Goal: Task Accomplishment & Management: Complete application form

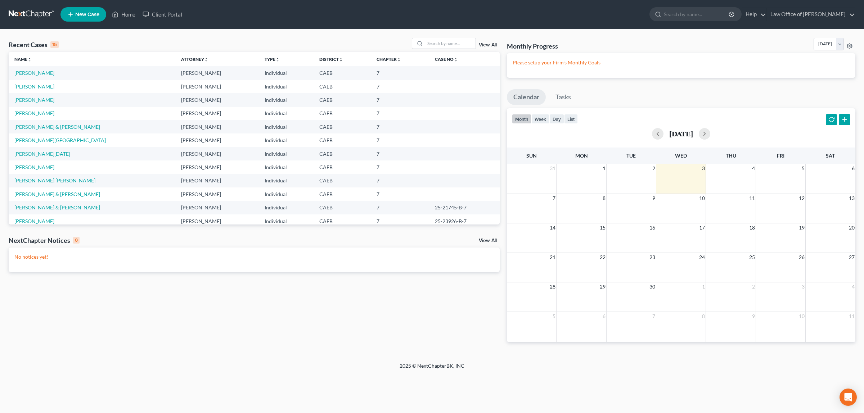
click at [50, 86] on td "[PERSON_NAME]" at bounding box center [92, 86] width 167 height 13
click at [45, 87] on link "[PERSON_NAME]" at bounding box center [34, 86] width 40 height 6
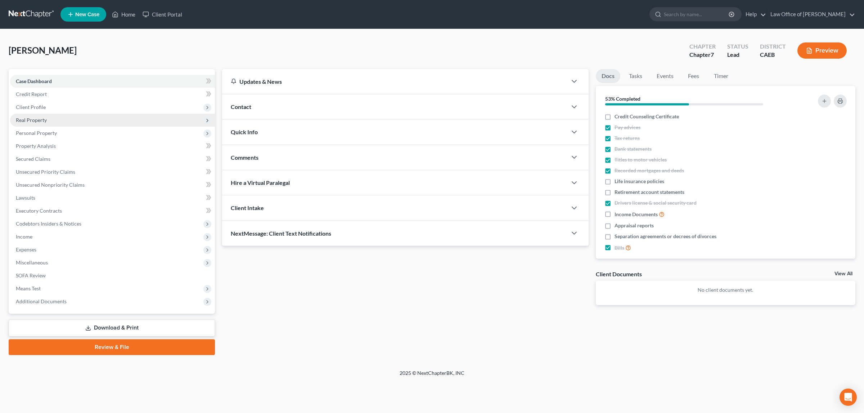
click at [47, 114] on span "Real Property" at bounding box center [112, 120] width 205 height 13
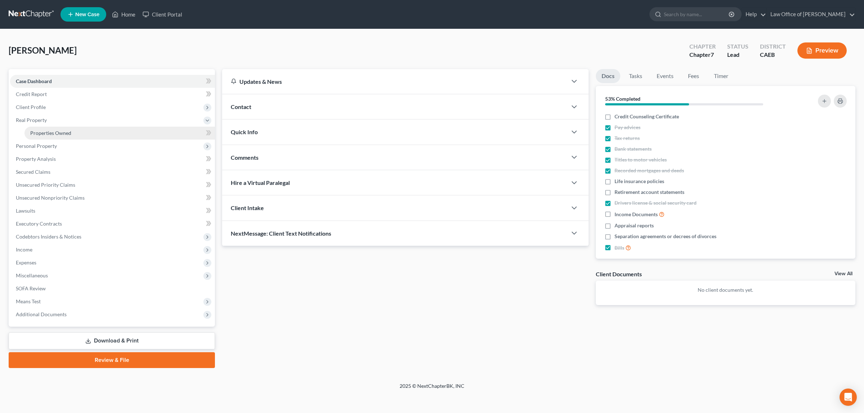
click at [36, 130] on span "Properties Owned" at bounding box center [50, 133] width 41 height 6
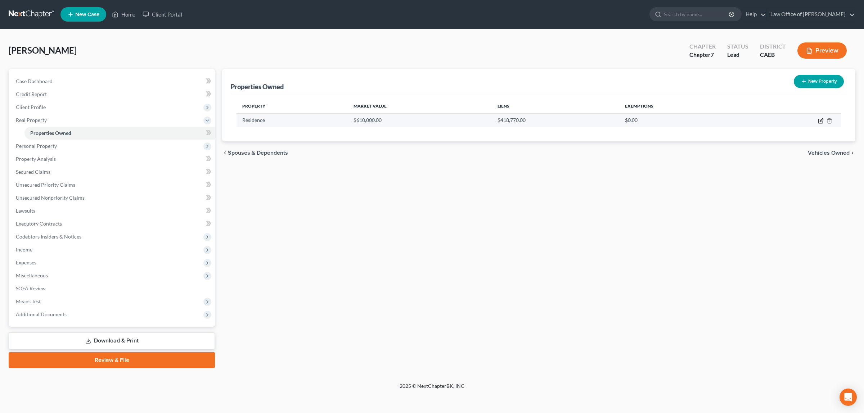
click at [819, 119] on icon "button" at bounding box center [821, 121] width 6 height 6
select select "4"
select select "0"
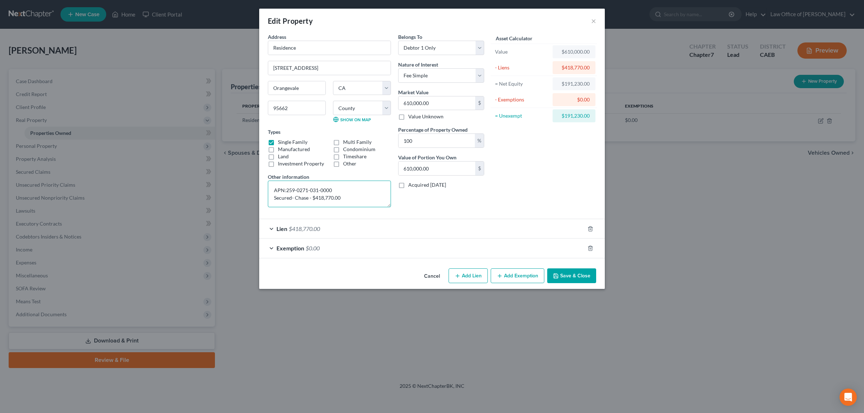
click at [286, 191] on textarea "APN:259-0271-031-0000 Secured- Chase - $418,770.00" at bounding box center [329, 194] width 123 height 27
click at [295, 199] on textarea "APN: 259-0271-031-0000 Secured- Chase - $418,770.00" at bounding box center [329, 194] width 123 height 27
type textarea "APN: 259-0271-031-0000. Chase - $418,770.00"
click at [310, 247] on span "$0.00" at bounding box center [312, 248] width 14 height 7
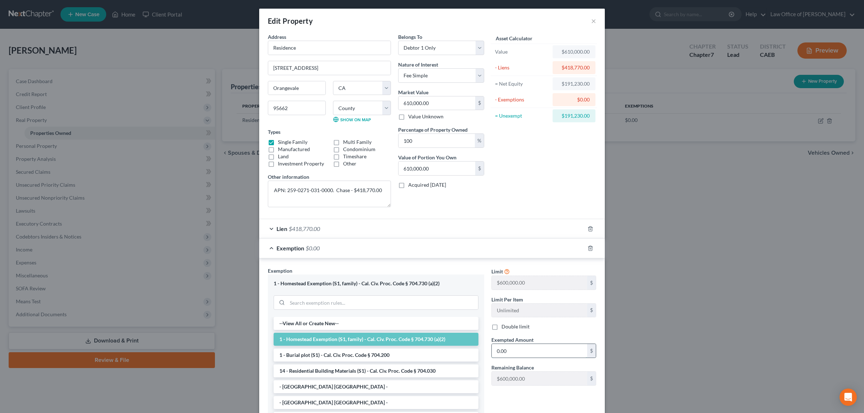
click at [510, 354] on input "0.00" at bounding box center [539, 351] width 95 height 14
type input "548,000"
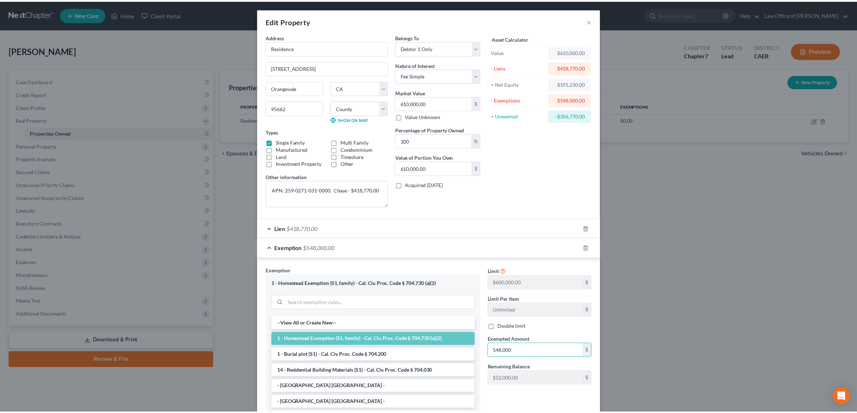
scroll to position [71, 0]
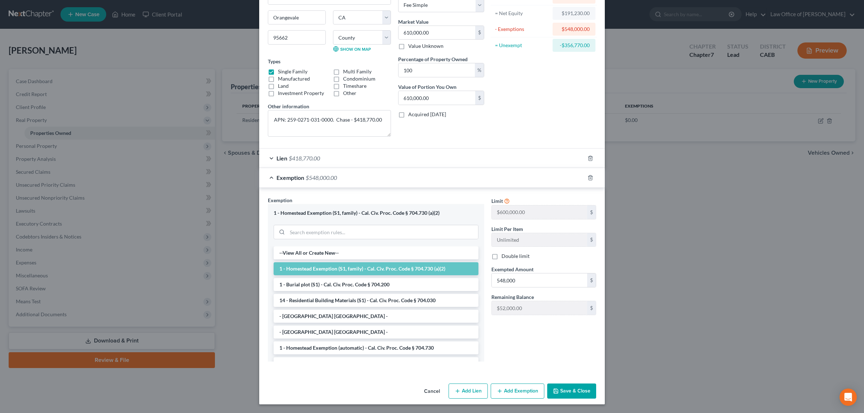
click at [570, 389] on button "Save & Close" at bounding box center [571, 391] width 49 height 15
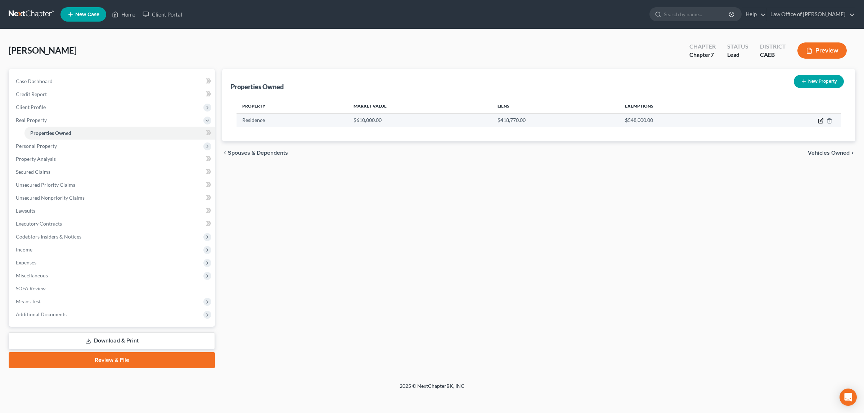
click at [821, 121] on icon "button" at bounding box center [821, 121] width 6 height 6
select select "4"
select select "33"
select select "0"
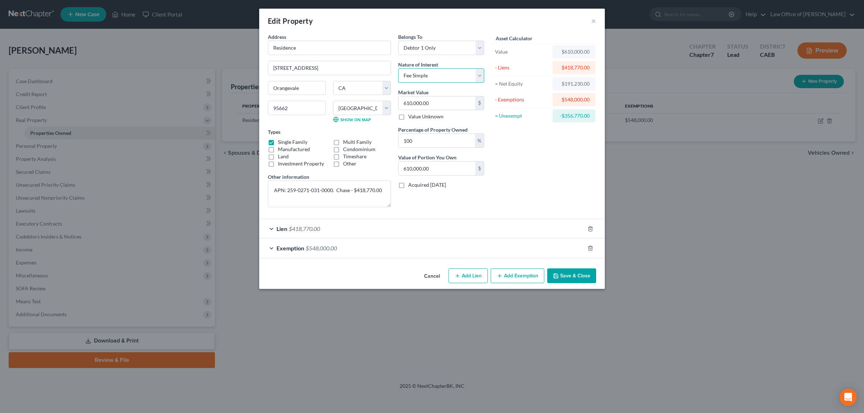
click at [477, 74] on select "Select Fee Simple Joint Tenant Life Estate Equitable Interest Future Interest T…" at bounding box center [441, 75] width 86 height 14
select select "7"
click at [398, 68] on select "Select Fee Simple Joint Tenant Life Estate Equitable Interest Future Interest T…" at bounding box center [441, 75] width 86 height 14
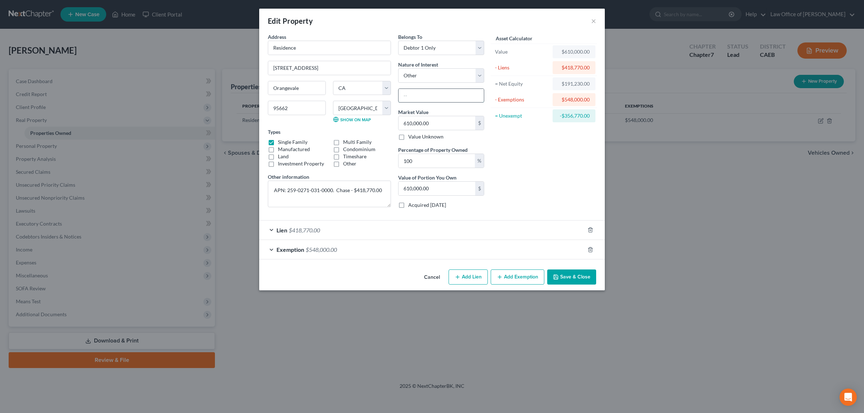
click at [472, 92] on input "text" at bounding box center [440, 96] width 85 height 14
click at [412, 95] on input "FeeSimple in Trust" at bounding box center [440, 96] width 85 height 14
type input "Fee Simple in Trust"
click at [562, 279] on button "Save & Close" at bounding box center [571, 277] width 49 height 15
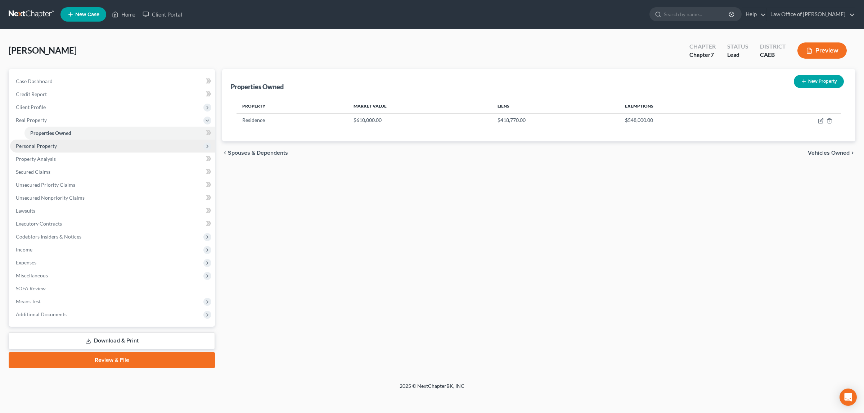
click at [61, 142] on span "Personal Property" at bounding box center [112, 146] width 205 height 13
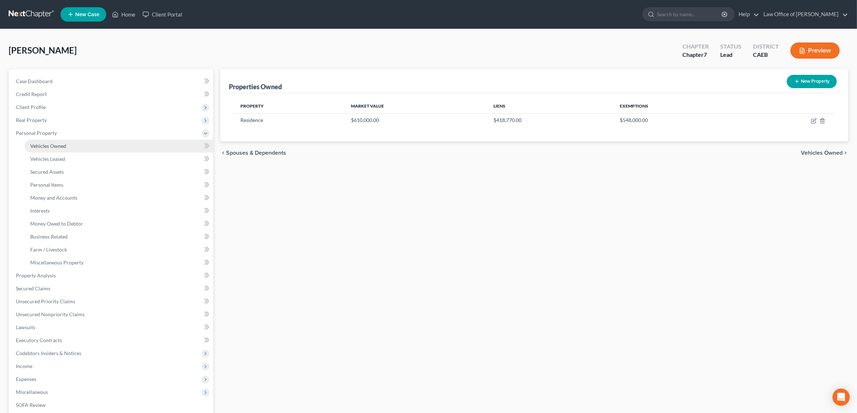
click at [66, 146] on link "Vehicles Owned" at bounding box center [118, 146] width 189 height 13
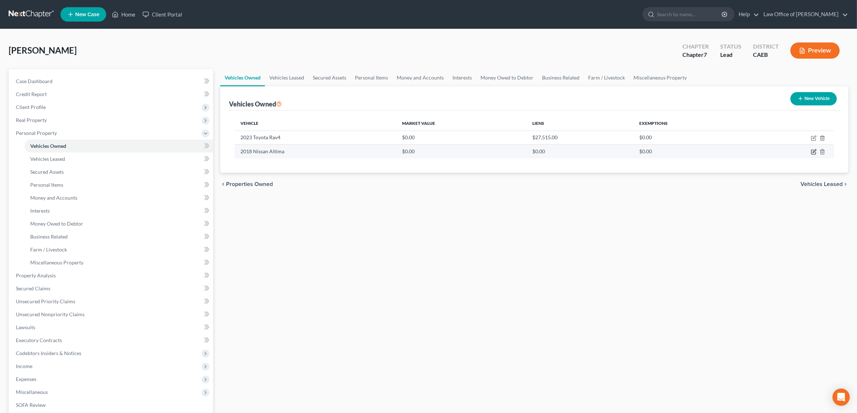
click at [812, 151] on icon "button" at bounding box center [814, 152] width 6 height 6
select select "0"
select select "8"
select select "3"
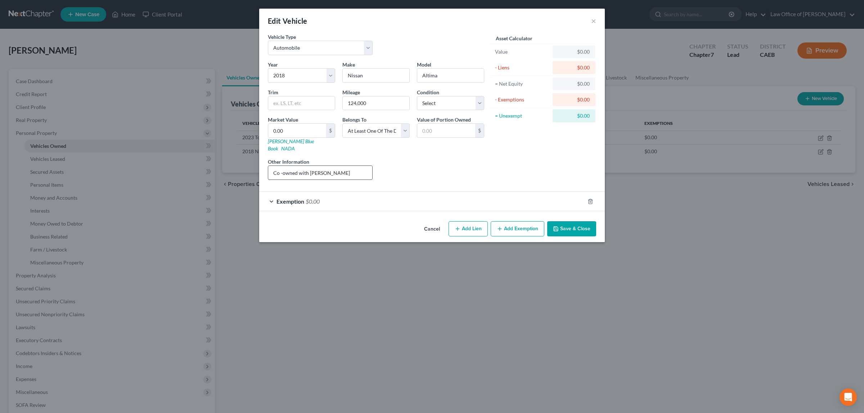
click at [308, 166] on input "Co -owned with [PERSON_NAME]" at bounding box center [320, 173] width 104 height 14
type input "Co -owner, [PERSON_NAME]"
click at [563, 221] on button "Save & Close" at bounding box center [571, 228] width 49 height 15
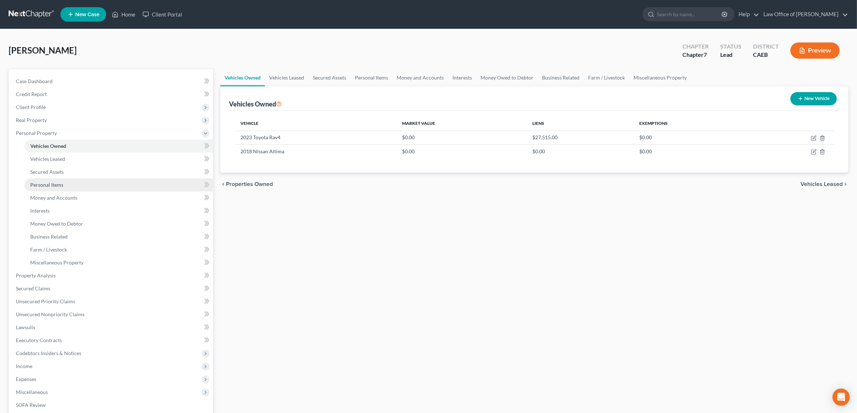
click at [61, 182] on span "Personal Items" at bounding box center [46, 185] width 33 height 6
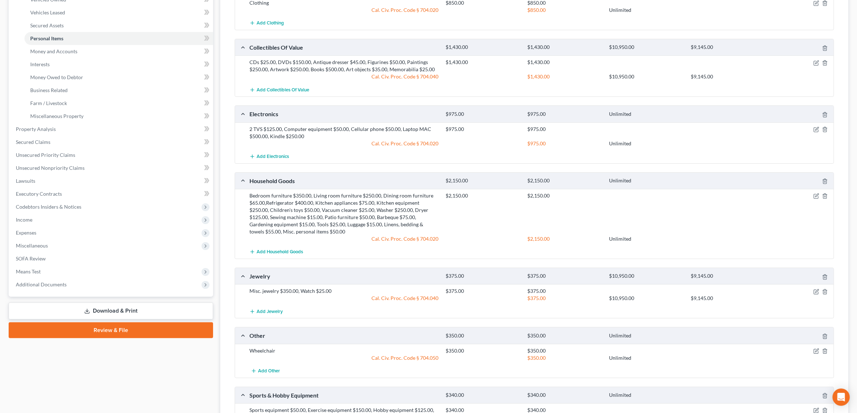
scroll to position [148, 0]
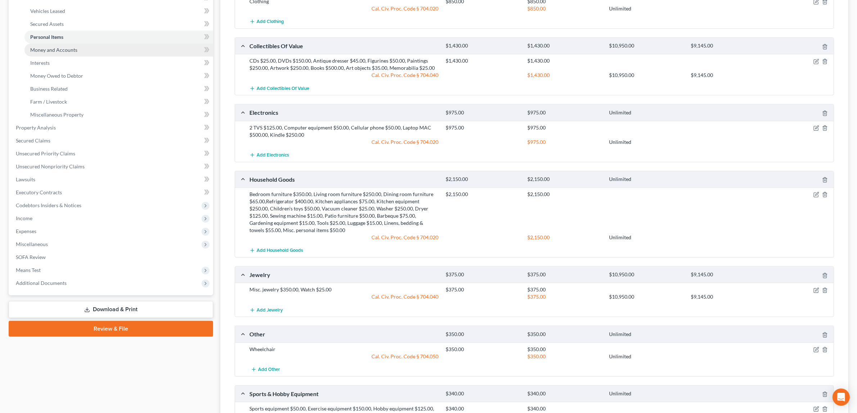
click at [77, 49] on link "Money and Accounts" at bounding box center [118, 50] width 189 height 13
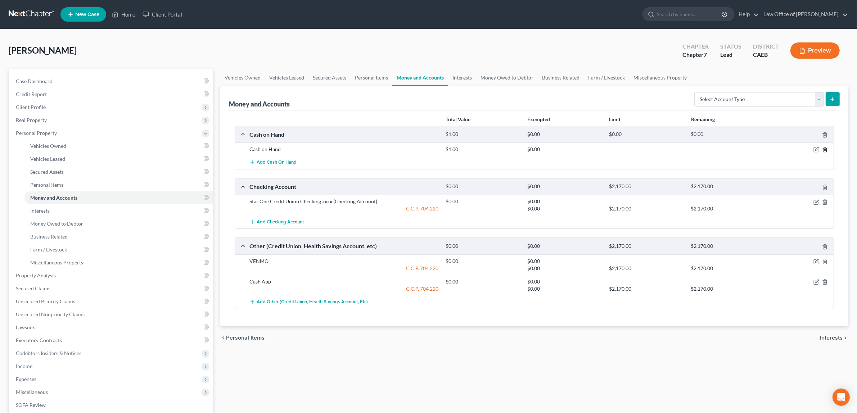
click at [824, 148] on icon "button" at bounding box center [824, 150] width 3 height 5
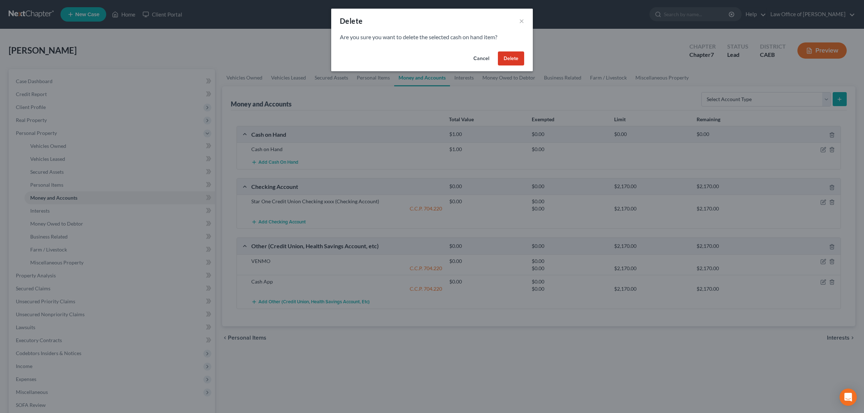
click at [504, 54] on button "Delete" at bounding box center [511, 58] width 26 height 14
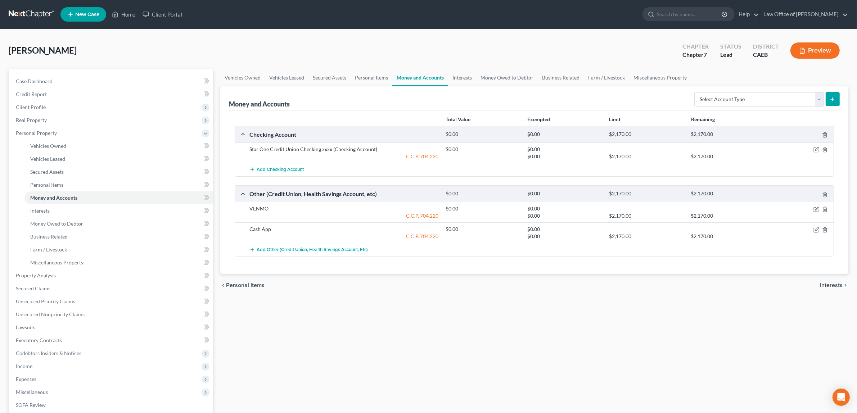
click at [827, 283] on span "Interests" at bounding box center [831, 285] width 23 height 6
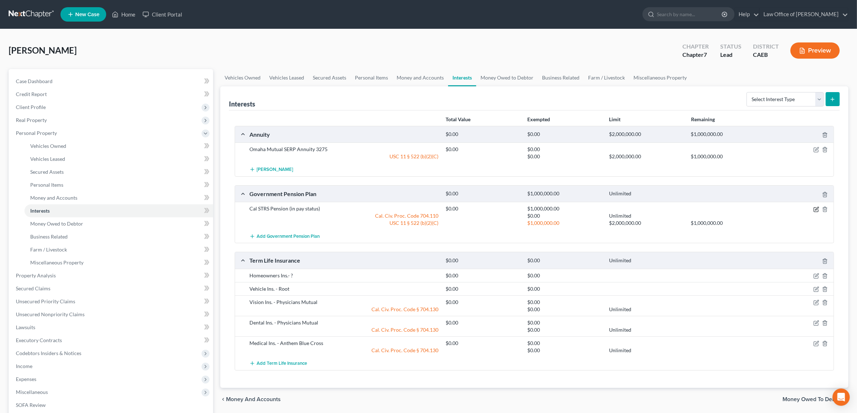
click at [815, 208] on icon "button" at bounding box center [816, 210] width 6 height 6
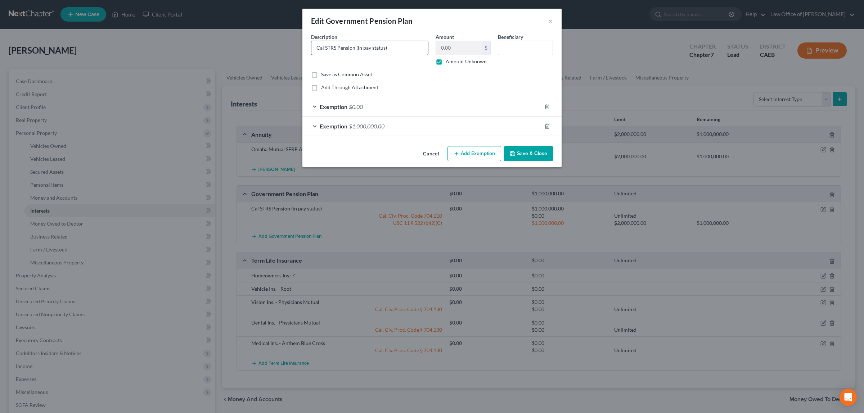
click at [389, 47] on input "Cal STRS Pension (in pay status)" at bounding box center [369, 48] width 117 height 14
click at [384, 49] on input "Cal STRS Pension (in pay status)" at bounding box center [369, 48] width 117 height 14
type input "Cal STRS Pension (Currently $6,281.87 gross - $5,254.17 net/month)"
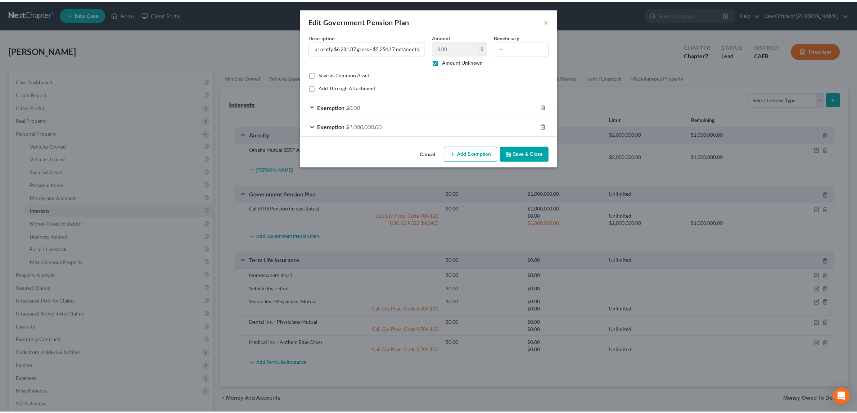
scroll to position [0, 0]
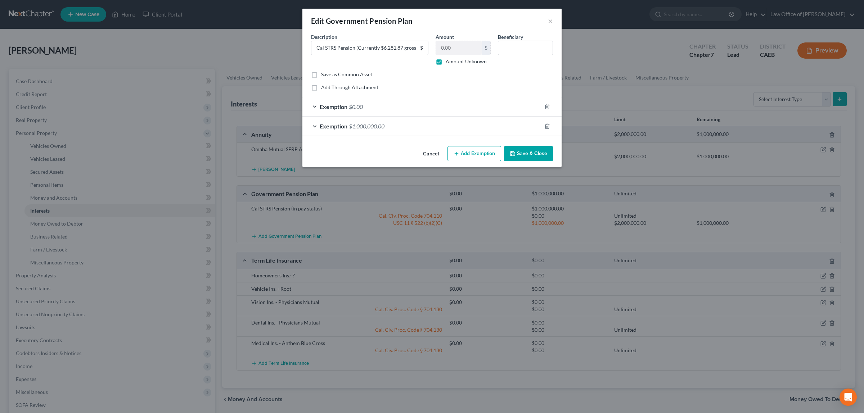
click at [362, 123] on span "$1,000,000.00" at bounding box center [367, 126] width 36 height 7
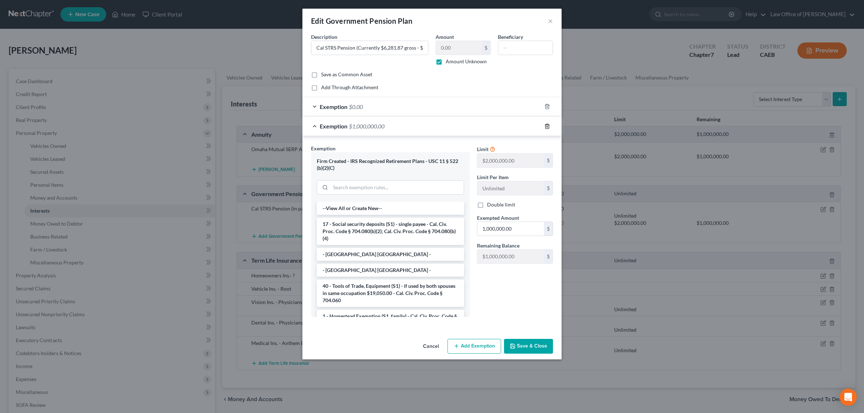
click at [547, 124] on icon "button" at bounding box center [546, 126] width 3 height 5
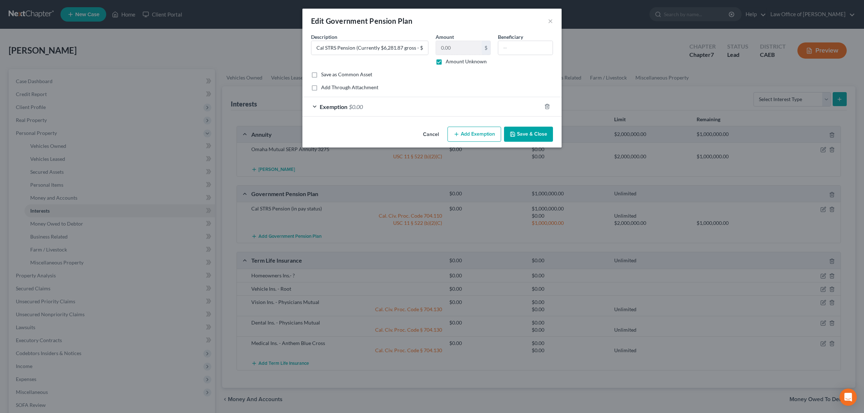
click at [522, 133] on button "Save & Close" at bounding box center [528, 134] width 49 height 15
